Goal: Task Accomplishment & Management: Manage account settings

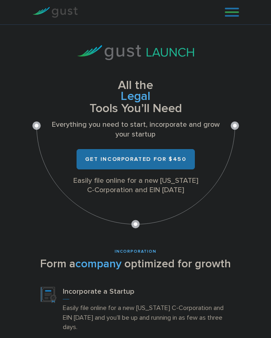
click at [226, 16] on link at bounding box center [232, 12] width 14 height 12
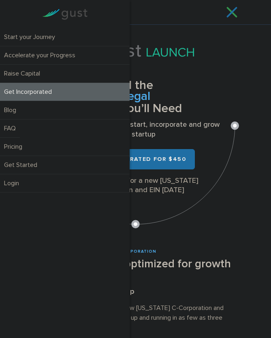
click at [231, 96] on div "All the Legal Cap Table Fundraising Governance Tools You’ll Need Everything you…" at bounding box center [135, 136] width 207 height 183
click at [229, 15] on link at bounding box center [232, 12] width 14 height 12
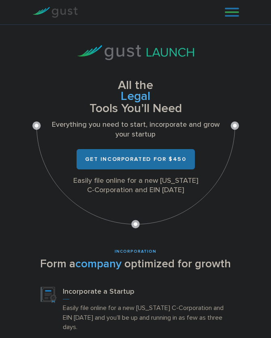
click at [232, 84] on div "All the Legal Cap Table Fundraising Governance Tools You’ll Need Everything you…" at bounding box center [135, 136] width 207 height 183
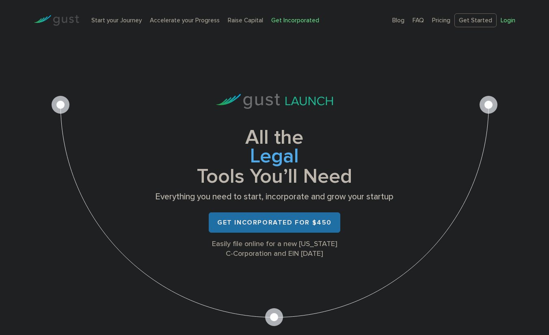
click at [512, 19] on link "Login" at bounding box center [507, 20] width 15 height 7
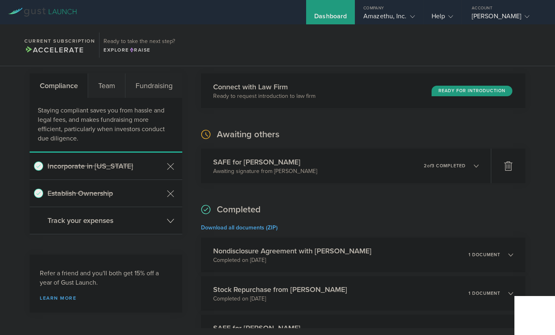
scroll to position [24, 0]
click at [139, 84] on div "Fundraising" at bounding box center [153, 85] width 57 height 24
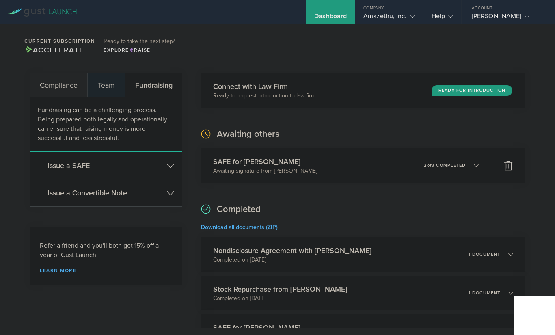
click at [108, 78] on div "Team" at bounding box center [106, 85] width 37 height 24
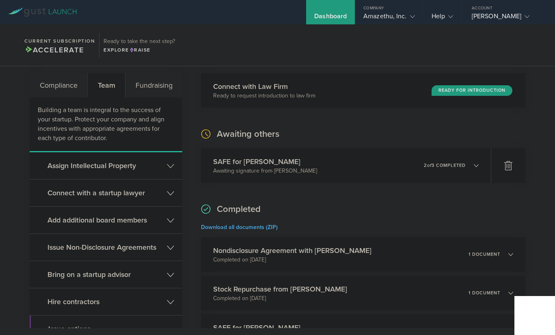
click at [158, 169] on h3 "Assign Intellectual Property" at bounding box center [104, 165] width 115 height 11
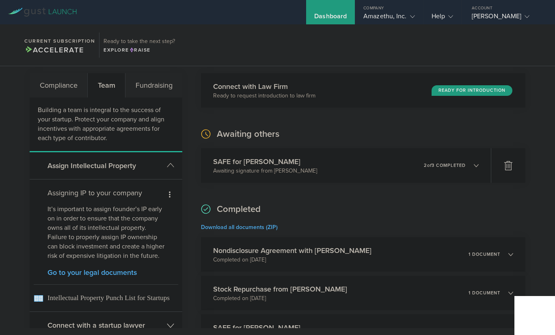
click at [158, 169] on h3 "Assign Intellectual Property" at bounding box center [104, 165] width 115 height 11
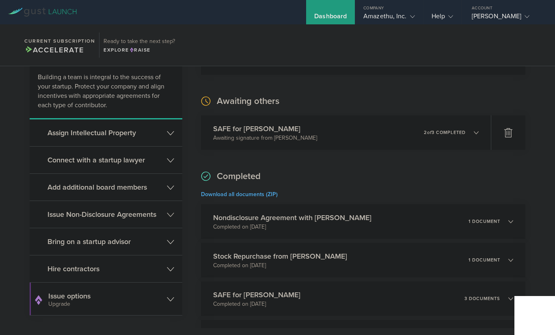
scroll to position [57, 0]
click at [157, 244] on h3 "Bring on a startup advisor" at bounding box center [104, 240] width 115 height 11
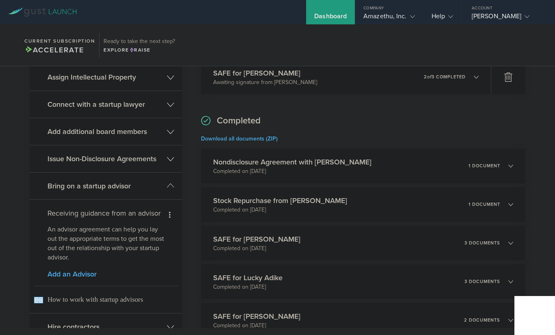
scroll to position [112, 0]
click at [152, 242] on p "An advisor agreement can help you lay out the appropriate terms to get the most…" at bounding box center [105, 242] width 117 height 37
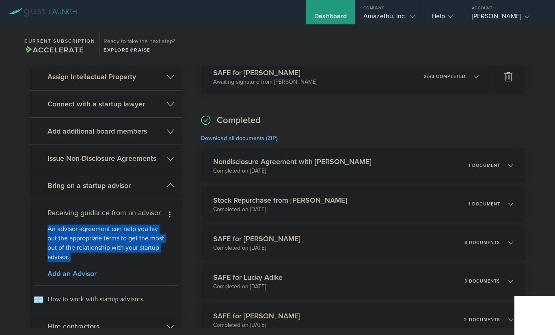
click at [152, 242] on p "An advisor agreement can help you lay out the appropriate terms to get the most…" at bounding box center [105, 242] width 117 height 37
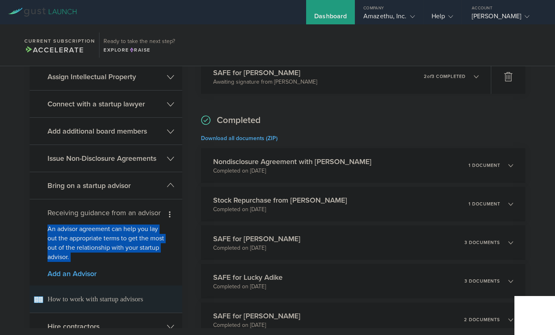
click at [104, 308] on span "How to work with startup advisors" at bounding box center [106, 298] width 144 height 27
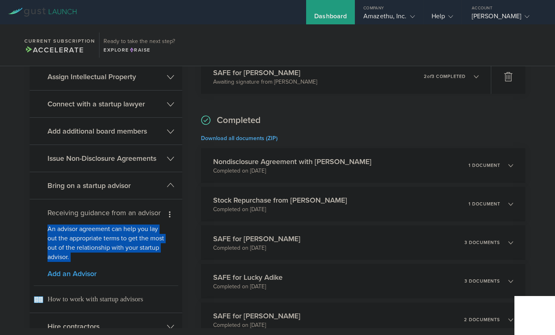
click at [92, 277] on link "Add an Advisor" at bounding box center [105, 273] width 117 height 7
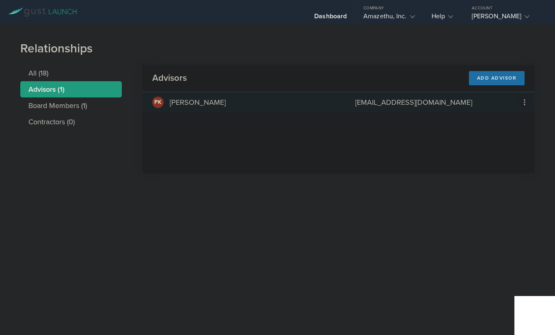
click at [522, 103] on icon at bounding box center [524, 102] width 10 height 10
click at [318, 102] on md-backdrop at bounding box center [277, 167] width 555 height 335
click at [61, 71] on li "All (18)" at bounding box center [70, 73] width 101 height 16
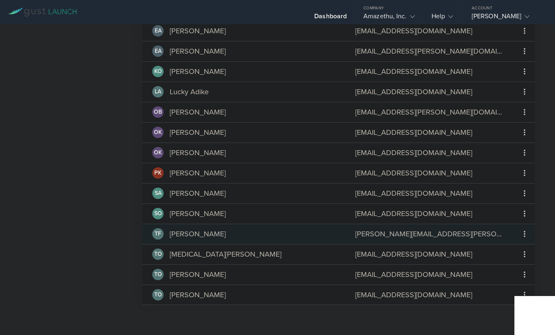
scroll to position [152, 0]
click at [519, 279] on icon at bounding box center [524, 275] width 10 height 10
click at [99, 212] on md-backdrop at bounding box center [277, 167] width 555 height 335
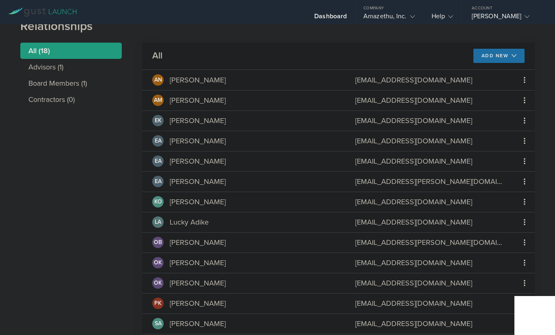
scroll to position [0, 0]
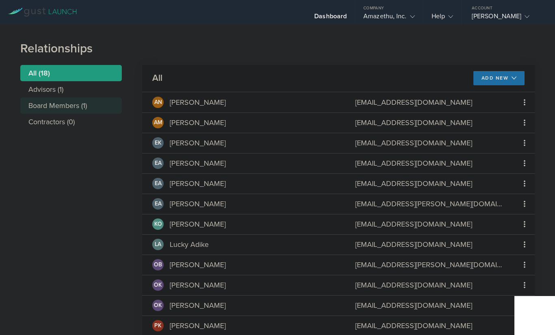
click at [82, 104] on li "Board Members (1)" at bounding box center [70, 105] width 101 height 16
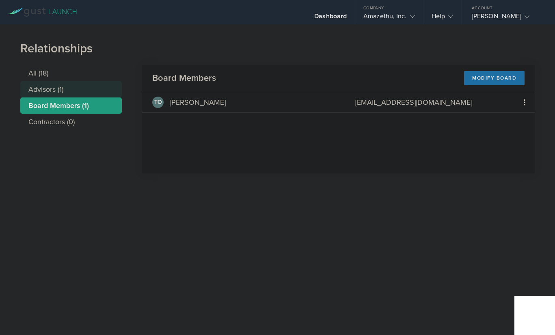
click at [78, 87] on li "Advisors (1)" at bounding box center [70, 89] width 101 height 16
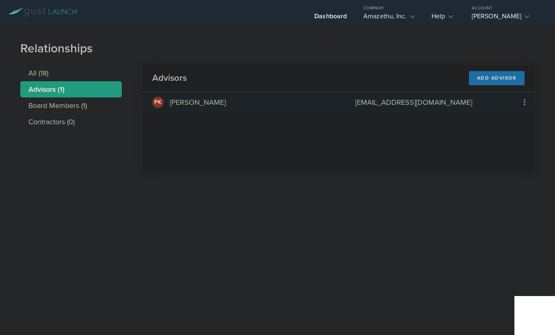
click at [522, 101] on icon at bounding box center [524, 102] width 10 height 10
click at [219, 101] on md-backdrop at bounding box center [277, 167] width 555 height 335
click at [219, 101] on div "[PERSON_NAME]" at bounding box center [198, 102] width 56 height 11
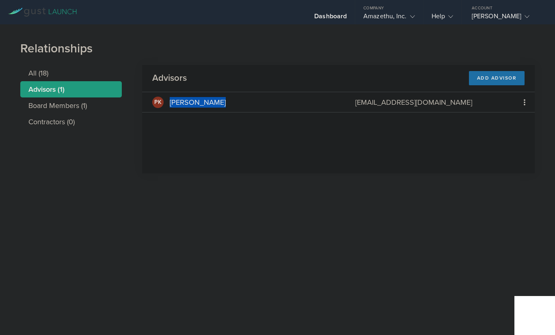
click at [325, 139] on div "[PERSON_NAME] [EMAIL_ADDRESS][DOMAIN_NAME]" at bounding box center [338, 132] width 392 height 81
click at [523, 103] on icon at bounding box center [524, 102] width 10 height 10
click at [386, 134] on md-backdrop at bounding box center [277, 167] width 555 height 335
click at [506, 76] on div "Add Advisor" at bounding box center [497, 78] width 56 height 14
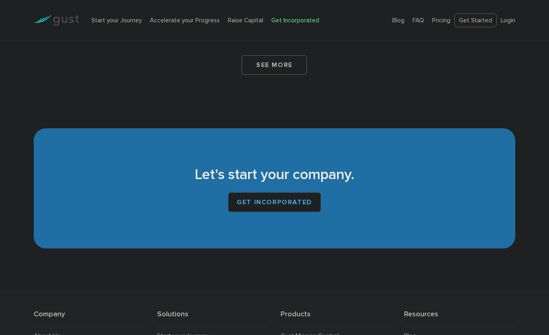
scroll to position [4765, 0]
